Goal: Task Accomplishment & Management: Manage account settings

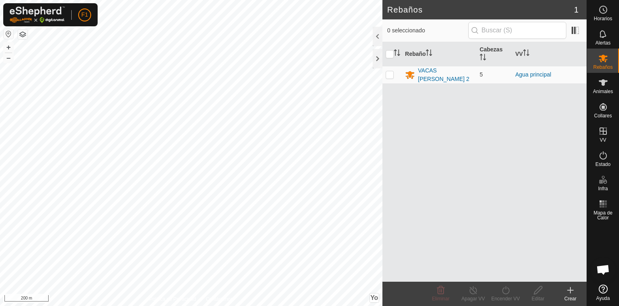
click at [567, 288] on icon at bounding box center [571, 291] width 10 height 10
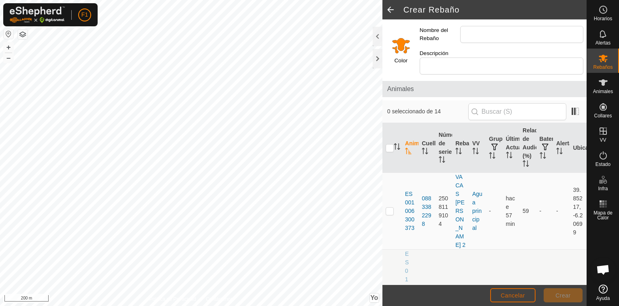
click at [498, 297] on button "Cancelar" at bounding box center [512, 295] width 45 height 14
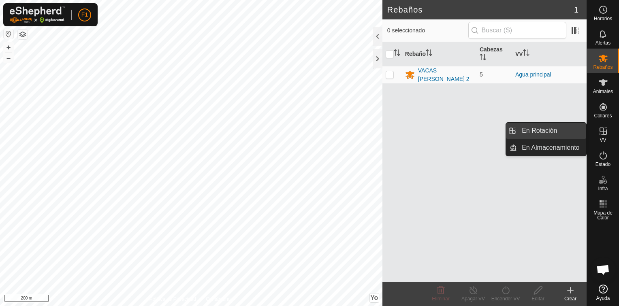
click at [554, 130] on link "En Rotación" at bounding box center [551, 131] width 69 height 16
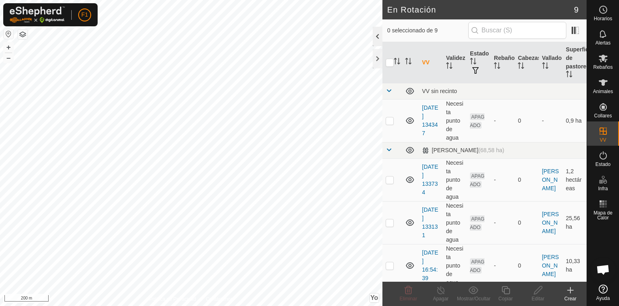
click at [379, 34] on div at bounding box center [378, 36] width 10 height 19
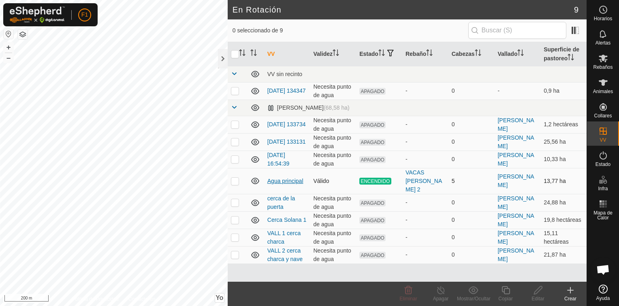
click at [284, 178] on link "Agua principal" at bounding box center [285, 181] width 36 height 6
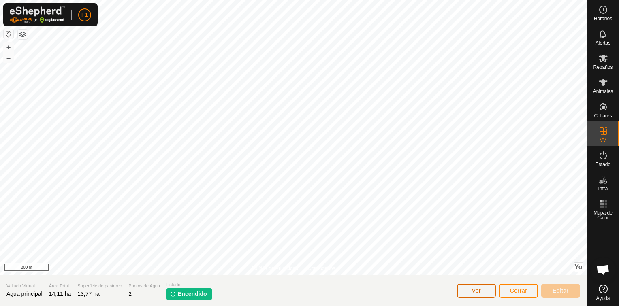
click at [481, 291] on button "Ver" at bounding box center [476, 291] width 39 height 14
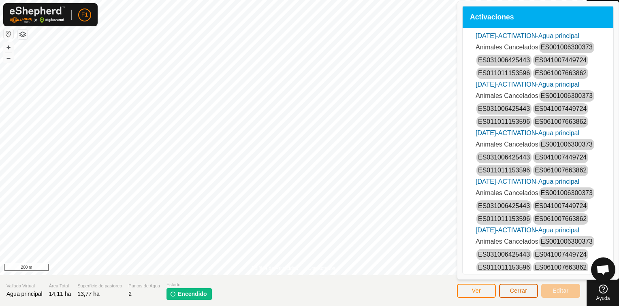
click at [517, 290] on span "Cerrar" at bounding box center [518, 291] width 17 height 6
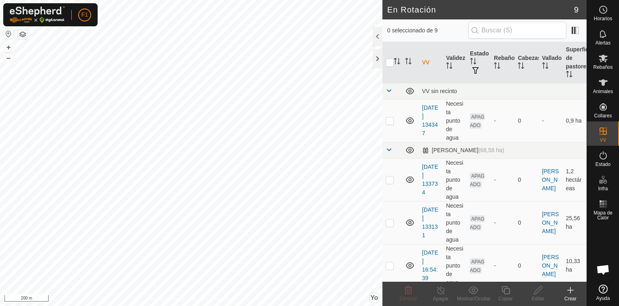
click at [570, 291] on icon at bounding box center [570, 291] width 0 height 6
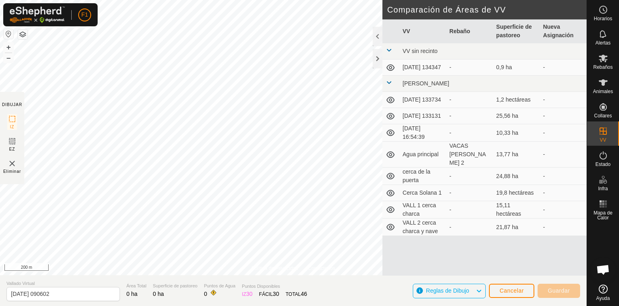
click at [452, 293] on span "Reglas de Dibujo" at bounding box center [447, 291] width 43 height 6
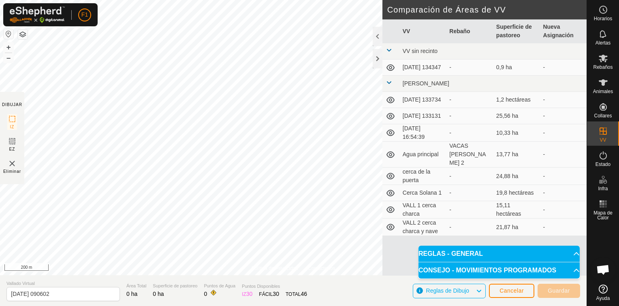
click at [408, 265] on div "VV Rebaño Superficie de pastoreo [GEOGRAPHIC_DATA] VV sin recinto [DATE] 134347…" at bounding box center [484, 147] width 204 height 256
click at [513, 290] on span "Cancelar" at bounding box center [512, 291] width 24 height 6
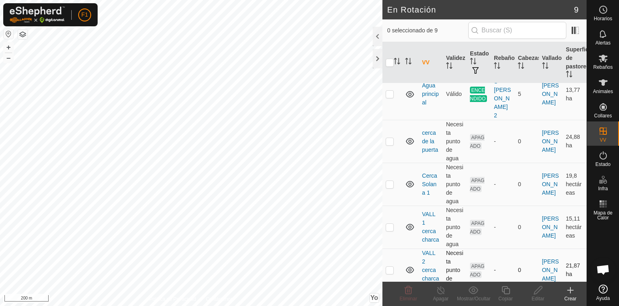
scroll to position [30, 0]
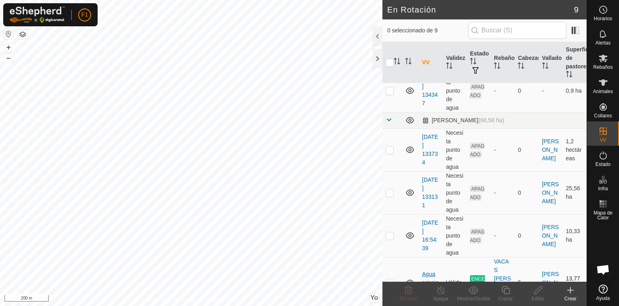
click at [427, 275] on link "Agua principal" at bounding box center [430, 282] width 17 height 23
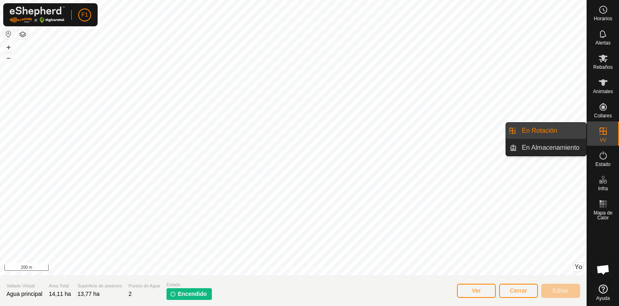
click at [603, 138] on span "VV" at bounding box center [603, 140] width 6 height 5
click at [541, 132] on link "En Rotación" at bounding box center [551, 131] width 69 height 16
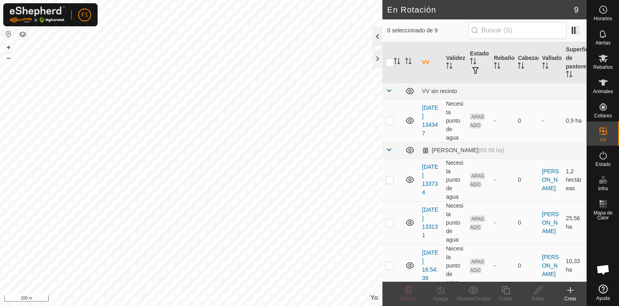
click at [376, 40] on div at bounding box center [378, 36] width 10 height 19
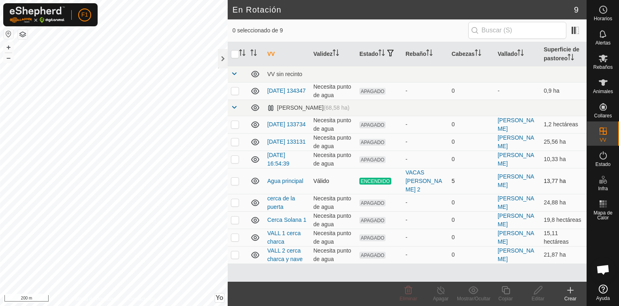
click at [234, 178] on p-checkbox at bounding box center [235, 181] width 8 height 6
checkbox input "true"
click at [441, 293] on icon at bounding box center [441, 291] width 10 height 10
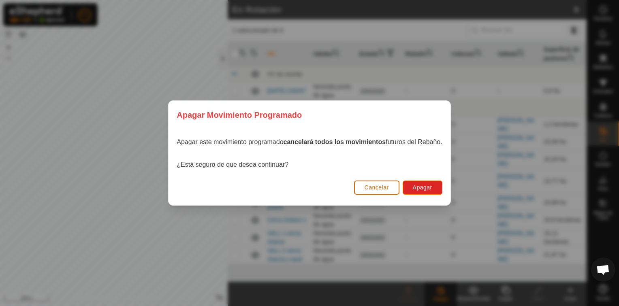
click at [378, 187] on span "Cancelar" at bounding box center [377, 187] width 24 height 6
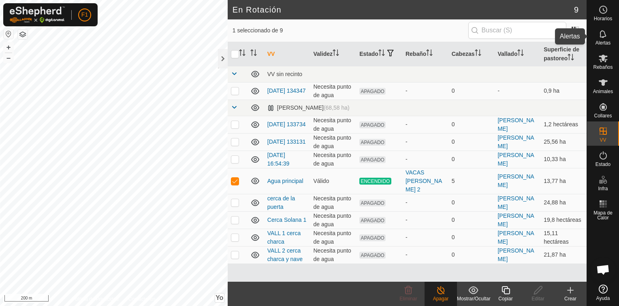
click at [599, 36] on icon at bounding box center [603, 34] width 10 height 10
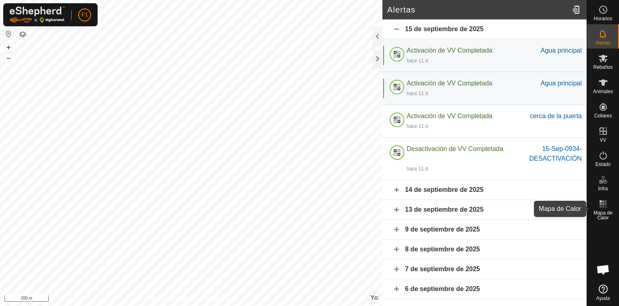
click at [600, 214] on span "Mapa de Calor" at bounding box center [603, 216] width 28 height 10
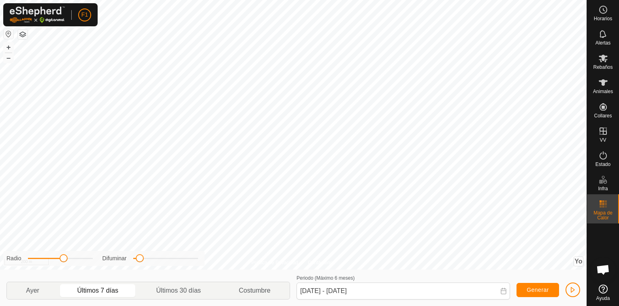
click at [109, 289] on p-togglebutton "Últimos 7 días" at bounding box center [97, 290] width 79 height 17
click at [542, 288] on span "Generar" at bounding box center [538, 290] width 22 height 6
click at [199, 290] on p-togglebutton "Últimos 30 días" at bounding box center [178, 290] width 83 height 17
click at [542, 289] on span "Generar" at bounding box center [538, 290] width 22 height 6
click at [39, 289] on p-togglebutton "Ayer" at bounding box center [32, 290] width 51 height 17
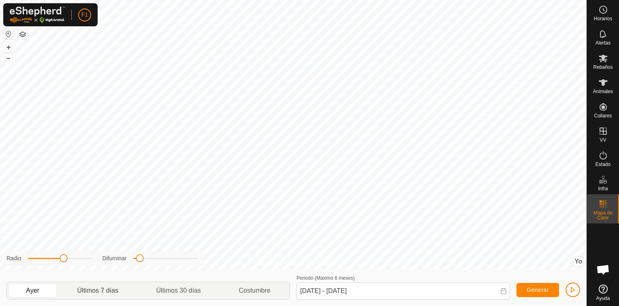
click at [112, 288] on p-togglebutton "Últimos 7 días" at bounding box center [97, 290] width 79 height 17
type input "[DATE] - [DATE]"
click at [574, 289] on span "button" at bounding box center [573, 290] width 6 height 6
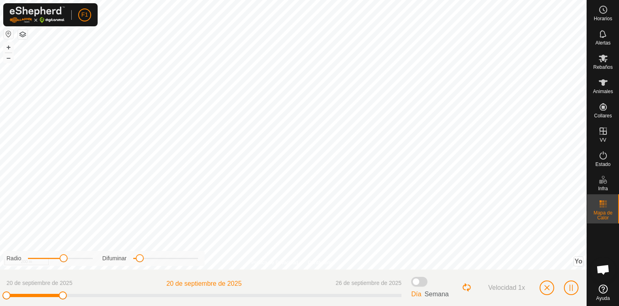
click at [417, 283] on span at bounding box center [419, 282] width 16 height 10
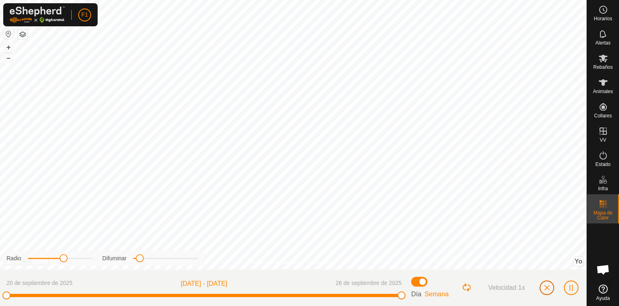
click at [549, 288] on span "button" at bounding box center [547, 288] width 6 height 6
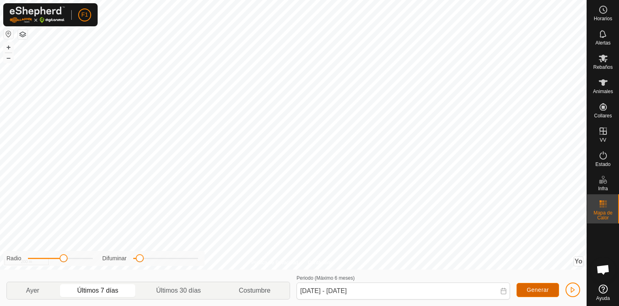
click at [538, 288] on span "Generar" at bounding box center [538, 290] width 22 height 6
click at [601, 162] on span "Estado" at bounding box center [603, 164] width 15 height 5
click at [599, 155] on icon at bounding box center [603, 156] width 10 height 10
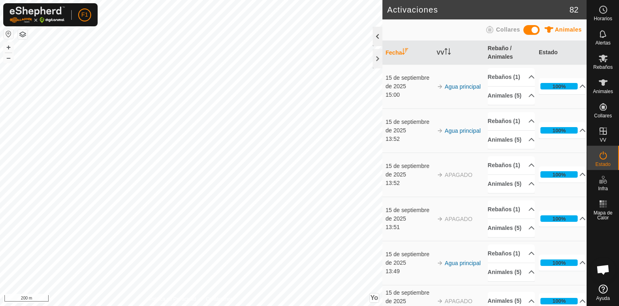
click at [376, 38] on div at bounding box center [378, 36] width 10 height 19
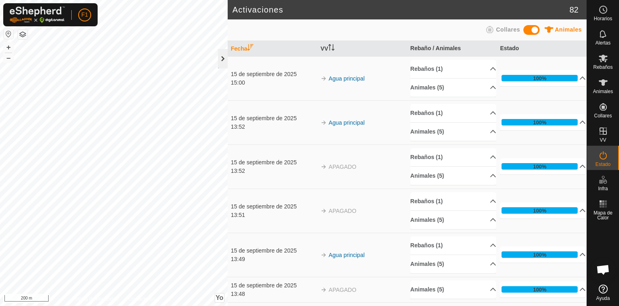
click at [221, 55] on div at bounding box center [223, 58] width 10 height 19
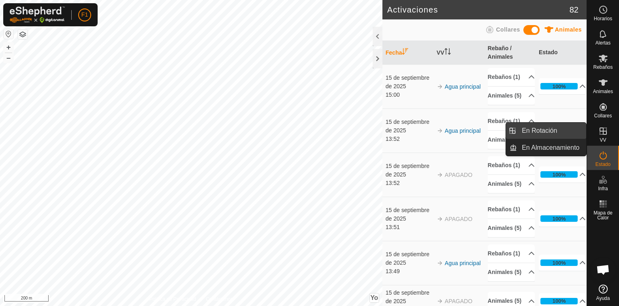
click at [555, 131] on link "En Rotación" at bounding box center [551, 131] width 69 height 16
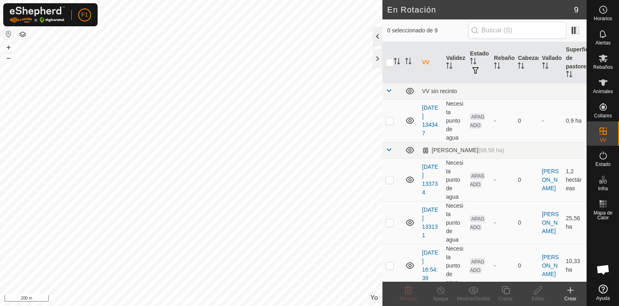
click at [377, 36] on div at bounding box center [378, 36] width 10 height 19
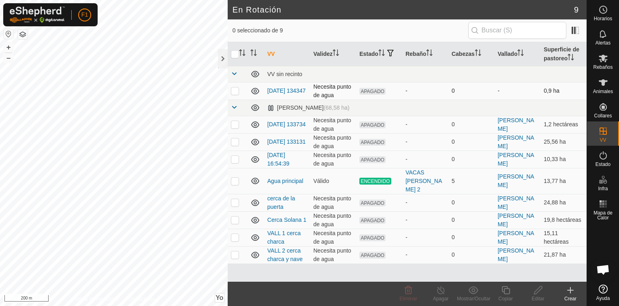
click at [237, 92] on p-checkbox at bounding box center [235, 91] width 8 height 6
click at [237, 90] on p-checkbox at bounding box center [235, 91] width 8 height 6
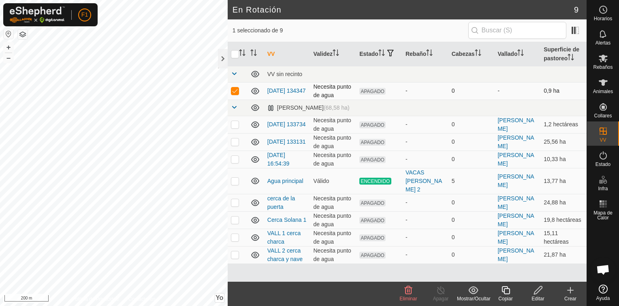
click at [237, 90] on p-checkbox at bounding box center [235, 91] width 8 height 6
checkbox input "false"
click at [236, 123] on p-checkbox at bounding box center [235, 124] width 8 height 6
click at [410, 293] on icon at bounding box center [409, 291] width 10 height 10
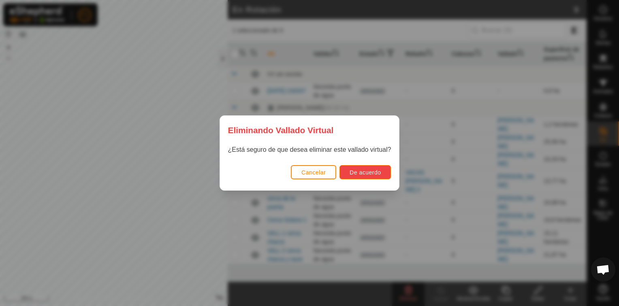
click at [378, 171] on span "De acuerdo" at bounding box center [365, 172] width 31 height 6
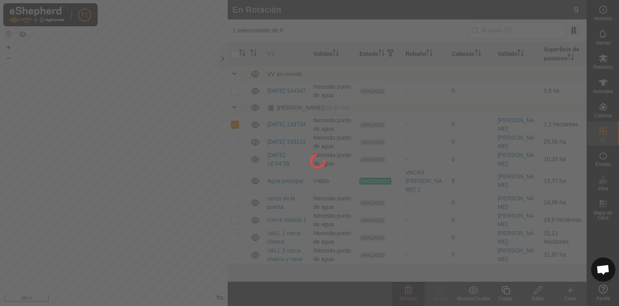
checkbox input "false"
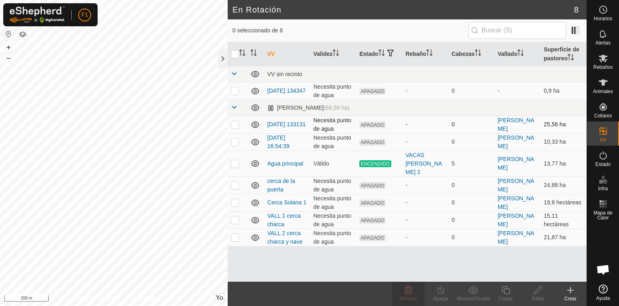
click at [237, 126] on p-checkbox at bounding box center [235, 124] width 8 height 6
checkbox input "true"
click at [234, 142] on p-checkbox at bounding box center [235, 142] width 8 height 6
checkbox input "true"
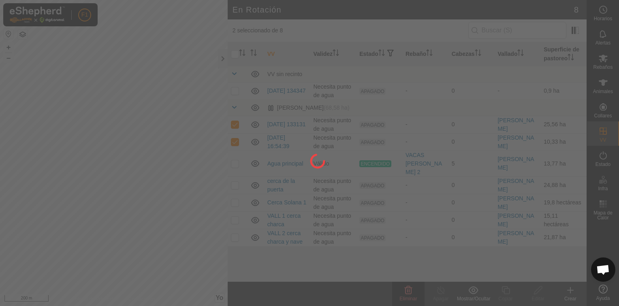
click at [237, 120] on div at bounding box center [309, 153] width 619 height 306
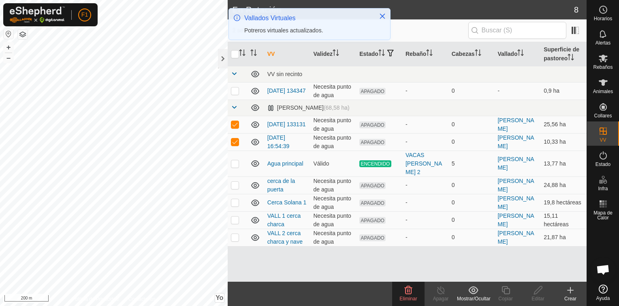
click at [237, 124] on p-checkbox at bounding box center [235, 124] width 8 height 6
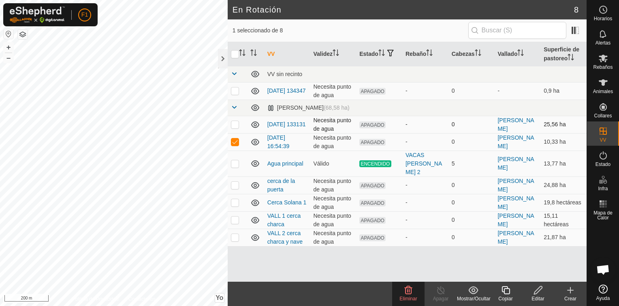
click at [235, 124] on p-checkbox at bounding box center [235, 124] width 8 height 6
click at [233, 124] on p-checkbox at bounding box center [235, 124] width 8 height 6
checkbox input "false"
click at [234, 160] on p-checkbox at bounding box center [235, 163] width 8 height 6
checkbox input "true"
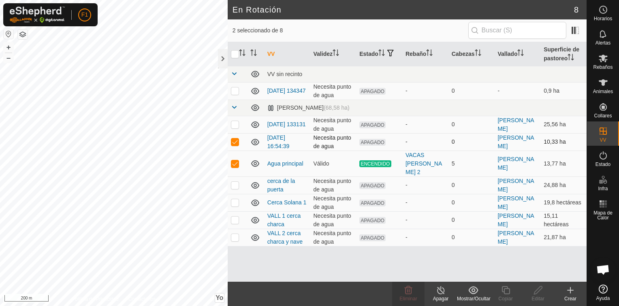
click at [237, 140] on p-checkbox at bounding box center [235, 142] width 8 height 6
checkbox input "false"
click at [234, 182] on p-checkbox at bounding box center [235, 185] width 8 height 6
checkbox input "true"
click at [236, 160] on p-checkbox at bounding box center [235, 163] width 8 height 6
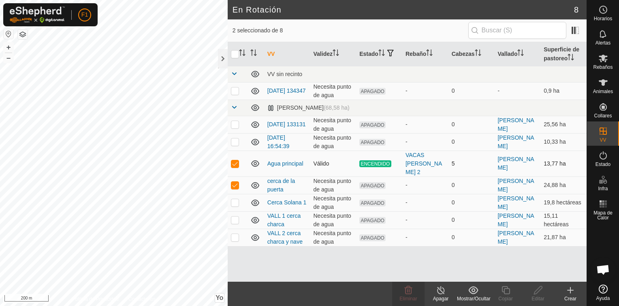
checkbox input "false"
click at [235, 199] on p-checkbox at bounding box center [235, 202] width 8 height 6
checkbox input "true"
click at [235, 182] on p-checkbox at bounding box center [235, 185] width 8 height 6
checkbox input "false"
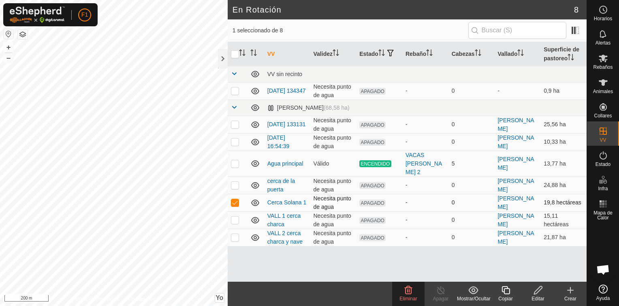
click at [235, 199] on p-checkbox at bounding box center [235, 202] width 8 height 6
checkbox input "false"
click at [235, 217] on p-checkbox at bounding box center [235, 220] width 8 height 6
checkbox input "false"
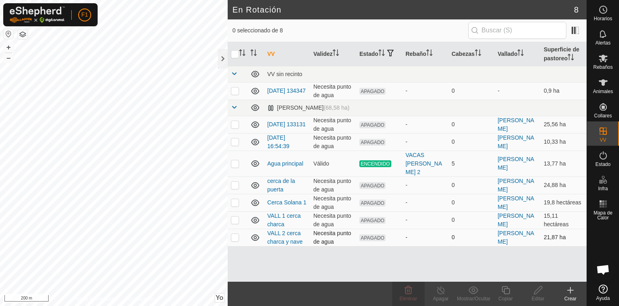
click at [235, 234] on p-checkbox at bounding box center [235, 237] width 8 height 6
checkbox input "true"
click at [235, 217] on p-checkbox at bounding box center [235, 220] width 8 height 6
checkbox input "true"
click at [235, 199] on p-checkbox at bounding box center [235, 202] width 8 height 6
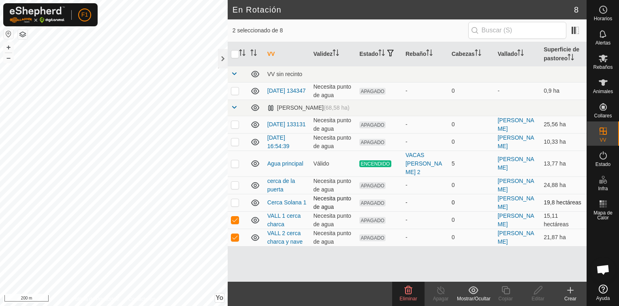
checkbox input "true"
click at [235, 182] on p-checkbox at bounding box center [235, 185] width 8 height 6
checkbox input "true"
click at [235, 199] on p-checkbox at bounding box center [235, 202] width 8 height 6
checkbox input "false"
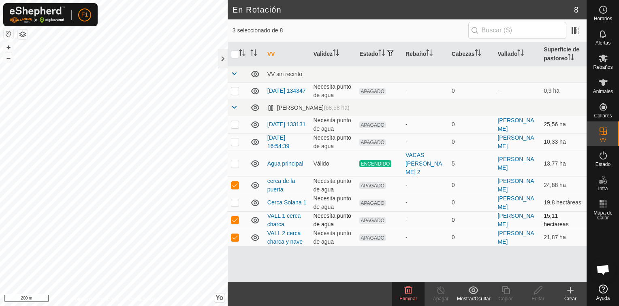
click at [233, 217] on p-checkbox at bounding box center [235, 220] width 8 height 6
checkbox input "false"
drag, startPoint x: 233, startPoint y: 211, endPoint x: 248, endPoint y: 249, distance: 40.6
click at [248, 249] on div "VV Validez Estado Rebaño Cabezas Vallado Superficie de pastoreo VV sin recinto …" at bounding box center [407, 162] width 359 height 240
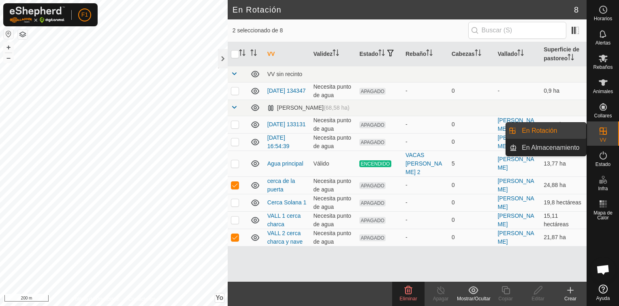
click at [576, 145] on link "En Almacenamiento" at bounding box center [551, 148] width 69 height 16
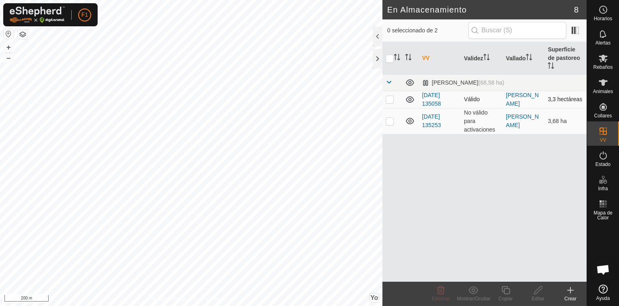
click at [388, 96] on p-checkbox at bounding box center [390, 99] width 8 height 6
checkbox input "true"
click at [390, 118] on p-checkbox at bounding box center [390, 121] width 8 height 6
checkbox input "true"
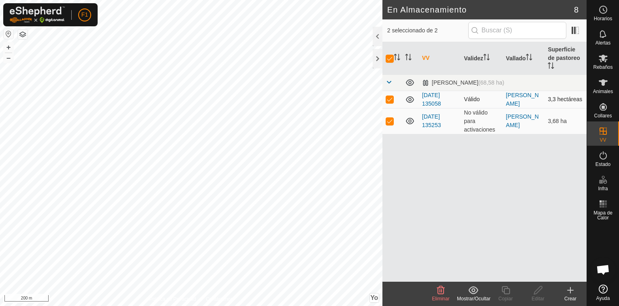
click at [391, 96] on p-checkbox at bounding box center [390, 99] width 8 height 6
checkbox input "false"
click at [409, 96] on icon at bounding box center [410, 99] width 8 height 6
click at [410, 116] on icon at bounding box center [410, 121] width 10 height 10
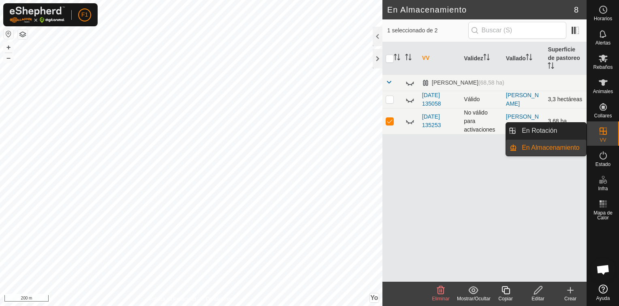
click at [600, 138] on span "VV" at bounding box center [603, 140] width 6 height 5
click at [562, 135] on link "En Rotación" at bounding box center [551, 131] width 69 height 16
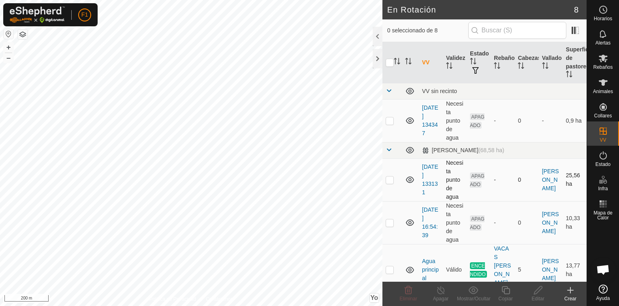
click at [391, 181] on p-checkbox at bounding box center [390, 180] width 8 height 6
click at [391, 182] on p-checkbox at bounding box center [390, 180] width 8 height 6
checkbox input "false"
click at [409, 179] on icon at bounding box center [410, 180] width 8 height 6
click at [409, 223] on icon at bounding box center [410, 223] width 10 height 10
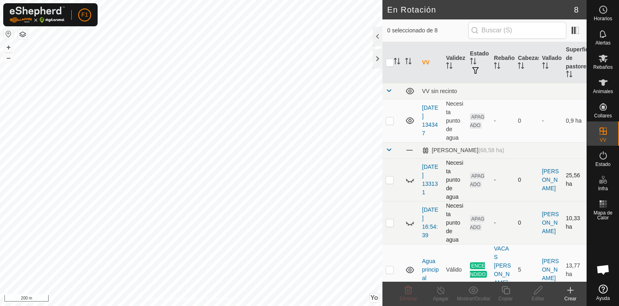
scroll to position [176, 0]
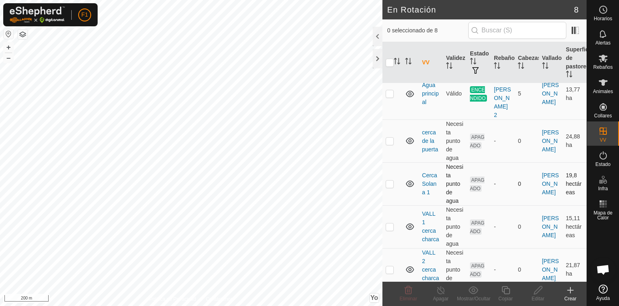
click at [409, 181] on icon at bounding box center [410, 184] width 8 height 6
click at [412, 222] on icon at bounding box center [410, 227] width 10 height 10
click at [411, 136] on icon at bounding box center [410, 141] width 10 height 10
click at [406, 267] on icon at bounding box center [410, 270] width 8 height 6
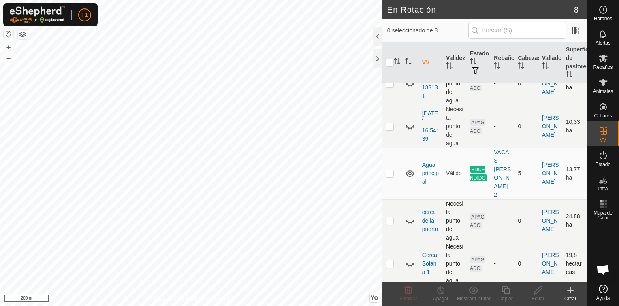
scroll to position [81, 0]
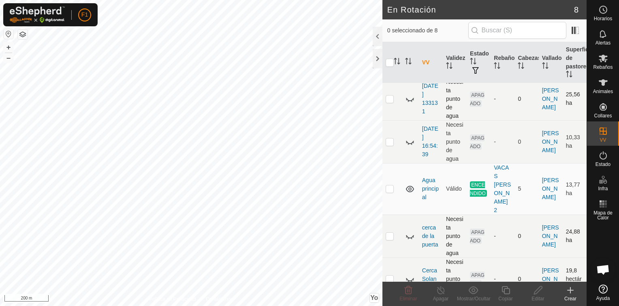
click at [570, 293] on icon at bounding box center [571, 291] width 10 height 10
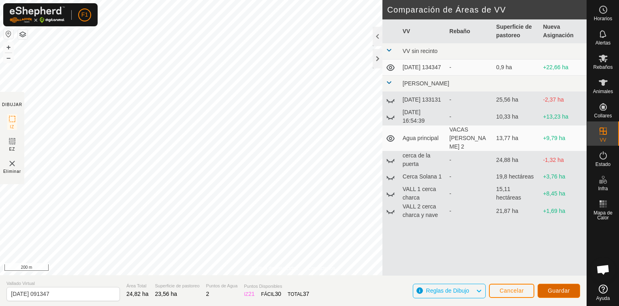
click at [572, 290] on button "Guardar" at bounding box center [559, 291] width 43 height 14
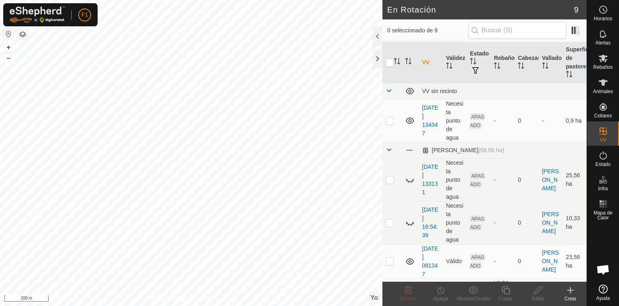
checkbox input "true"
click at [427, 261] on link "[DATE] 091347" at bounding box center [430, 262] width 16 height 32
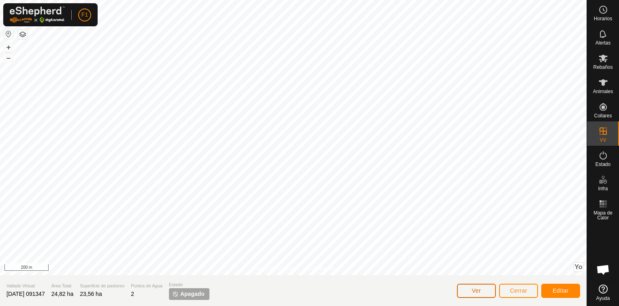
click at [478, 290] on span "Ver" at bounding box center [476, 291] width 9 height 6
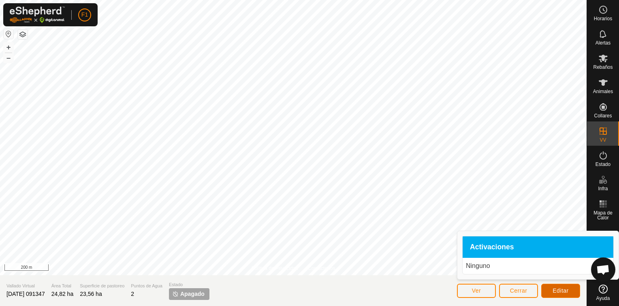
click at [562, 292] on span "Editar" at bounding box center [561, 291] width 16 height 6
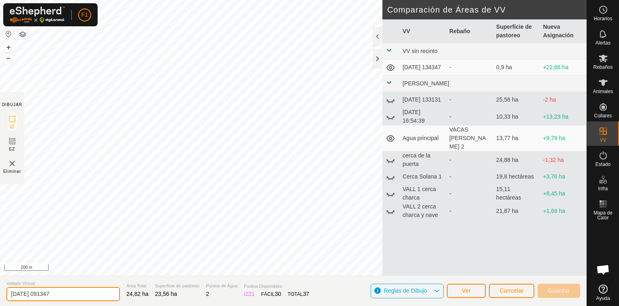
drag, startPoint x: 67, startPoint y: 292, endPoint x: -2, endPoint y: 294, distance: 68.9
click at [0, 294] on html "F1 Horarios Alertas Rebaños Animales Collares VV Estado Infra Mapa de Calor Ayu…" at bounding box center [309, 153] width 619 height 306
type input "e"
type input "Entrada mala"
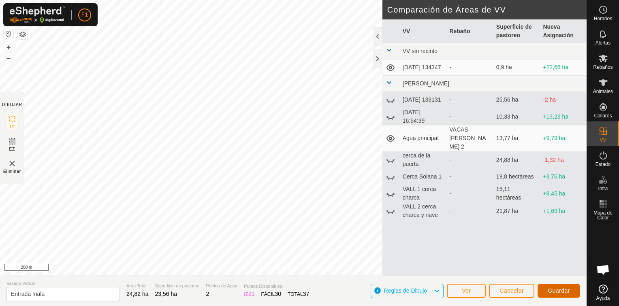
click at [570, 290] on button "Guardar" at bounding box center [559, 291] width 43 height 14
